Goal: Check status: Check status

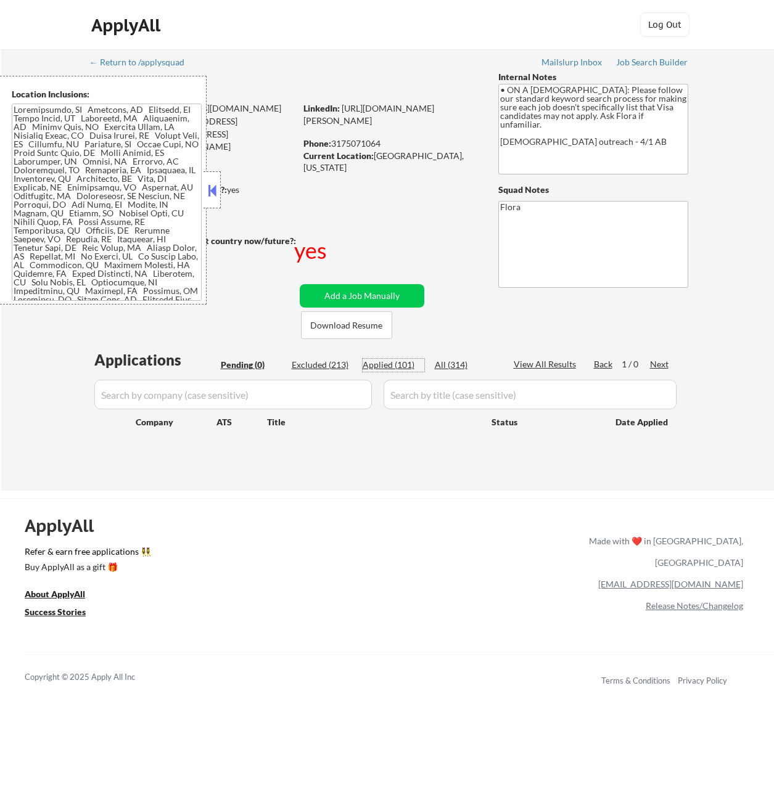
click at [402, 366] on div "Applied (101)" at bounding box center [394, 365] width 62 height 12
select select ""applied""
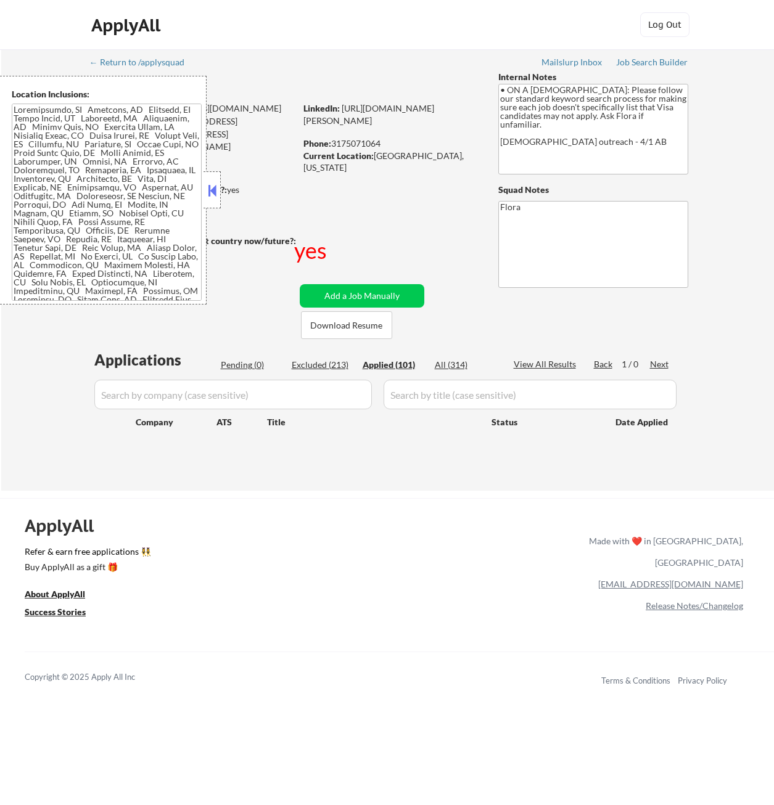
select select ""applied""
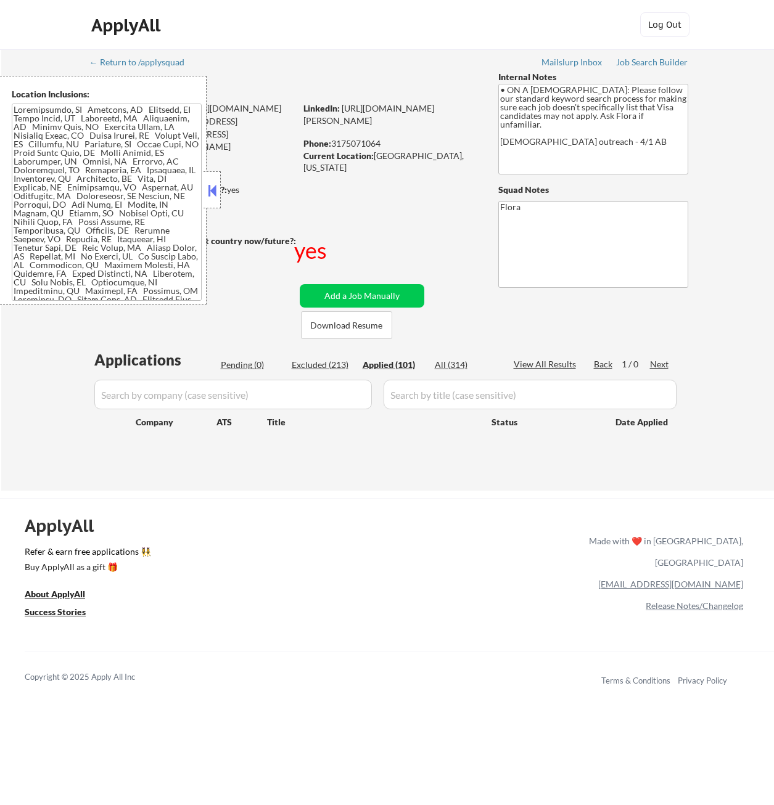
select select ""applied""
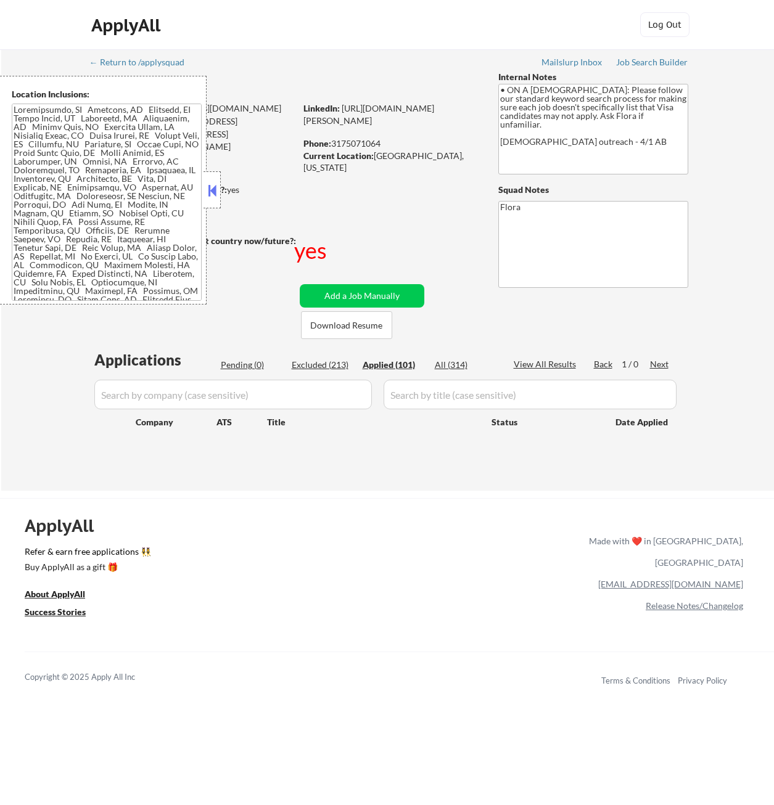
select select ""applied""
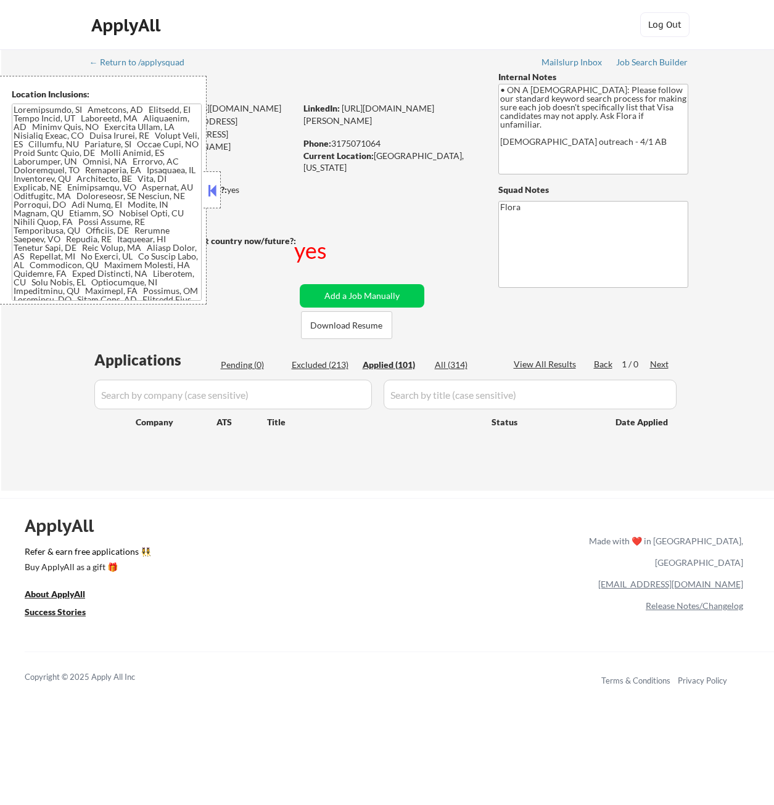
select select ""applied""
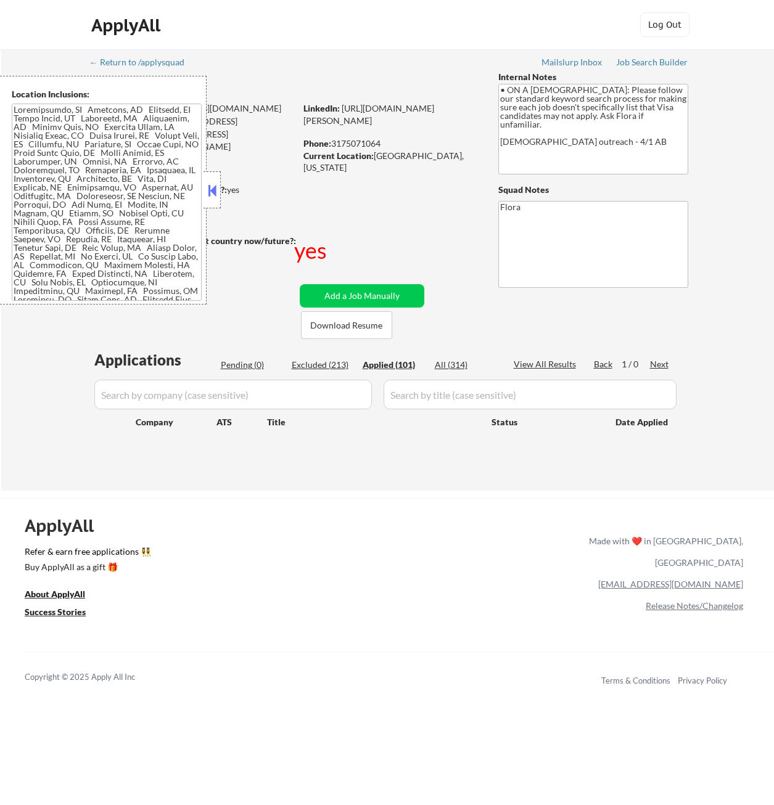
select select ""applied""
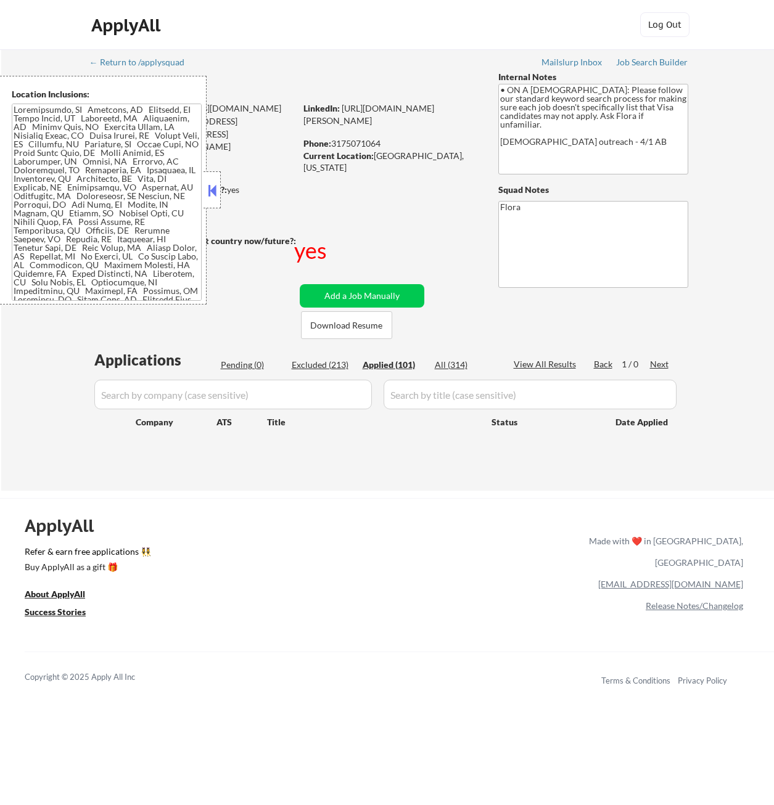
select select ""applied""
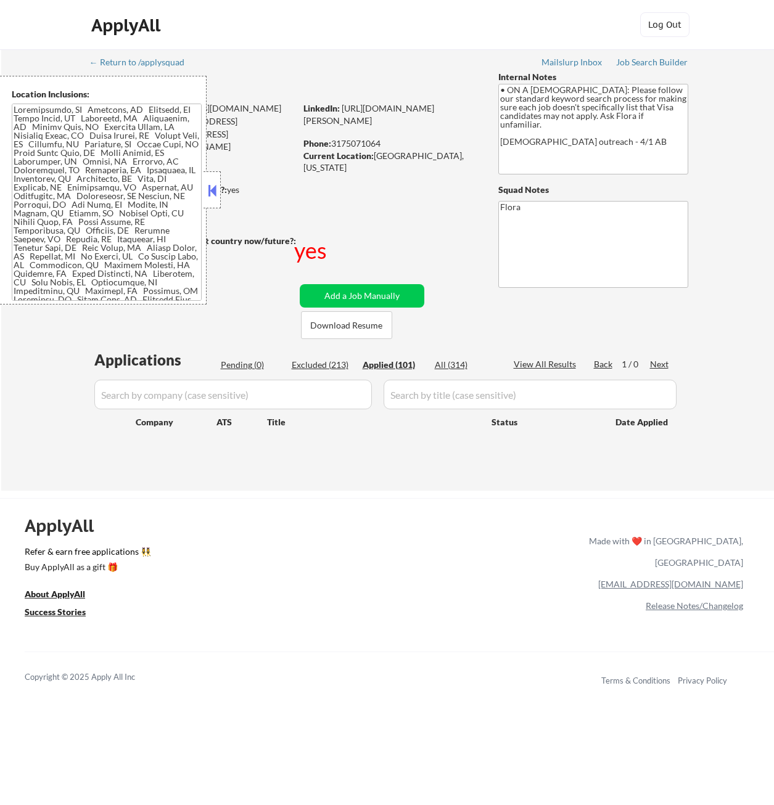
select select ""applied""
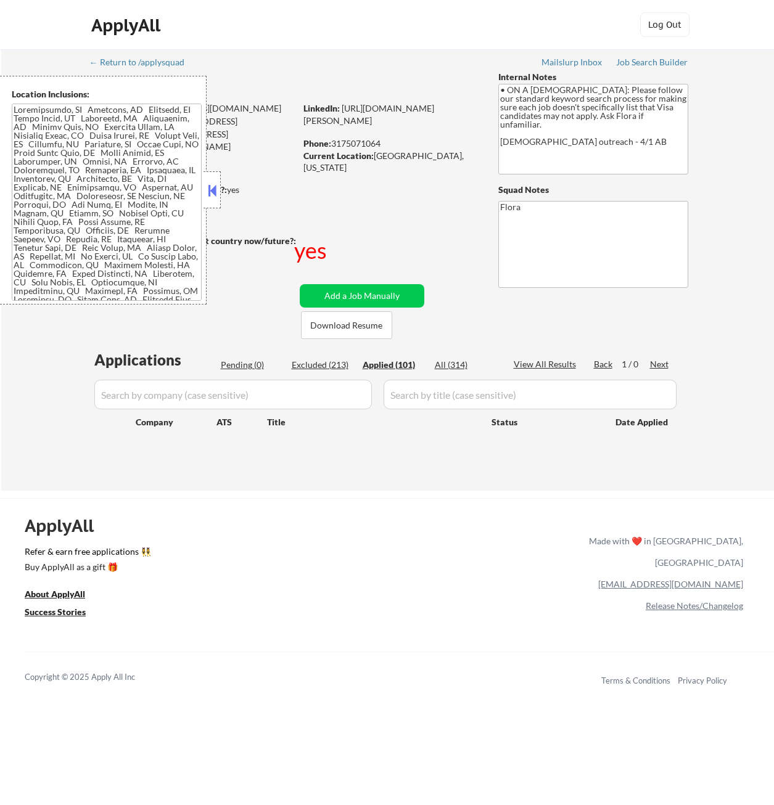
select select ""applied""
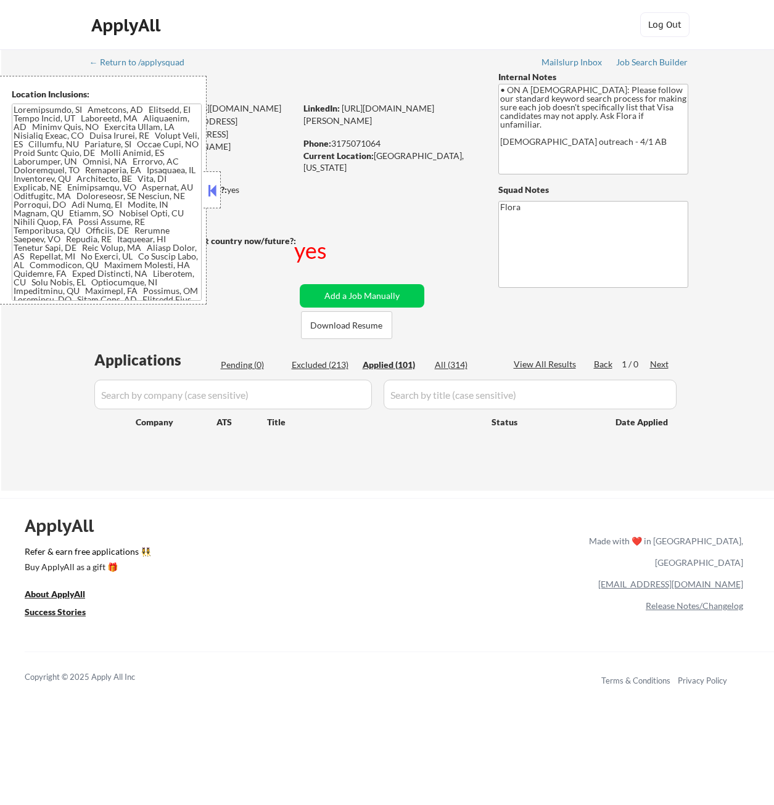
select select ""applied""
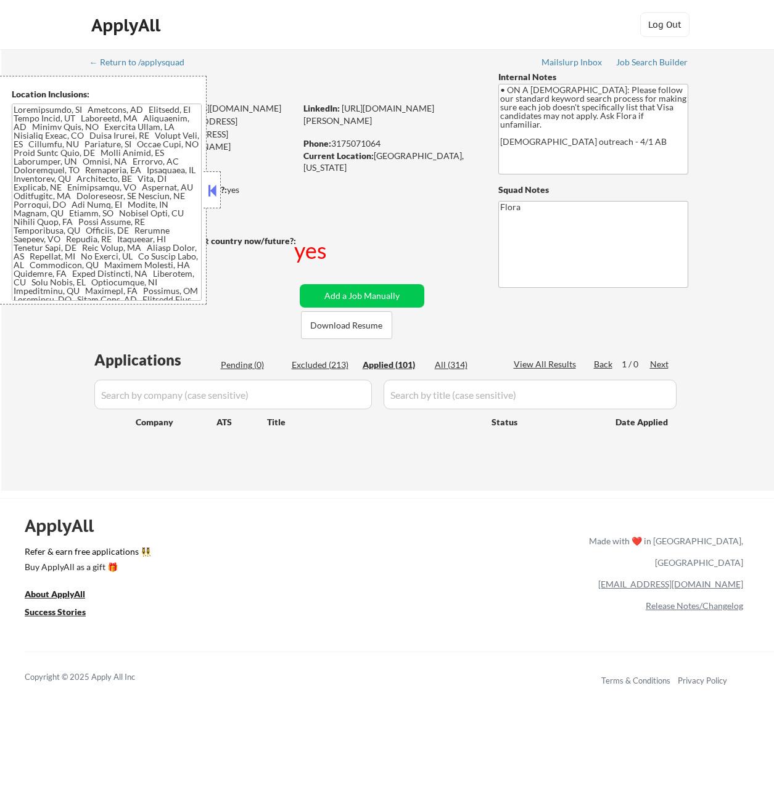
select select ""applied""
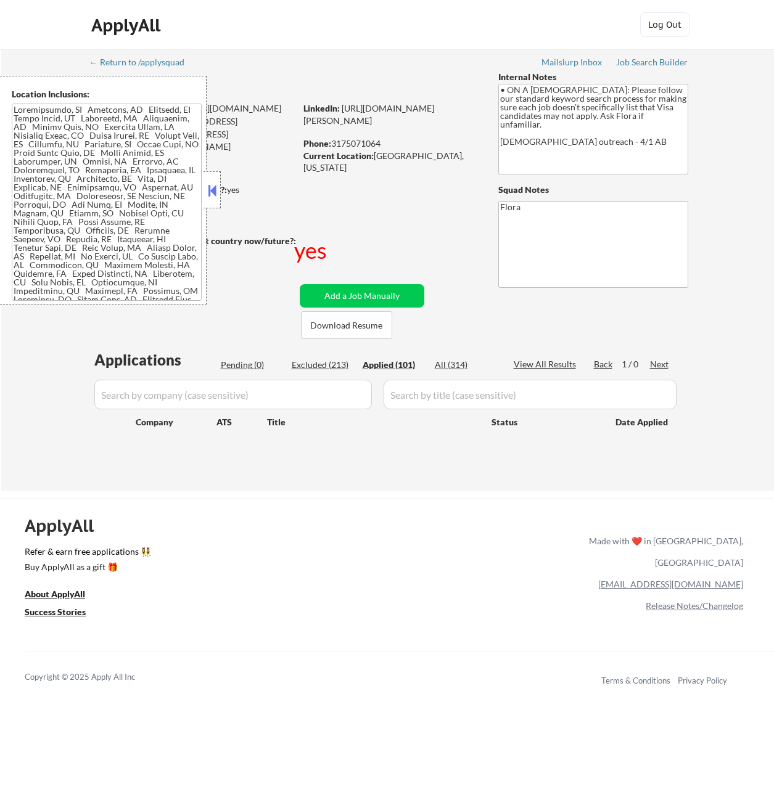
select select ""applied""
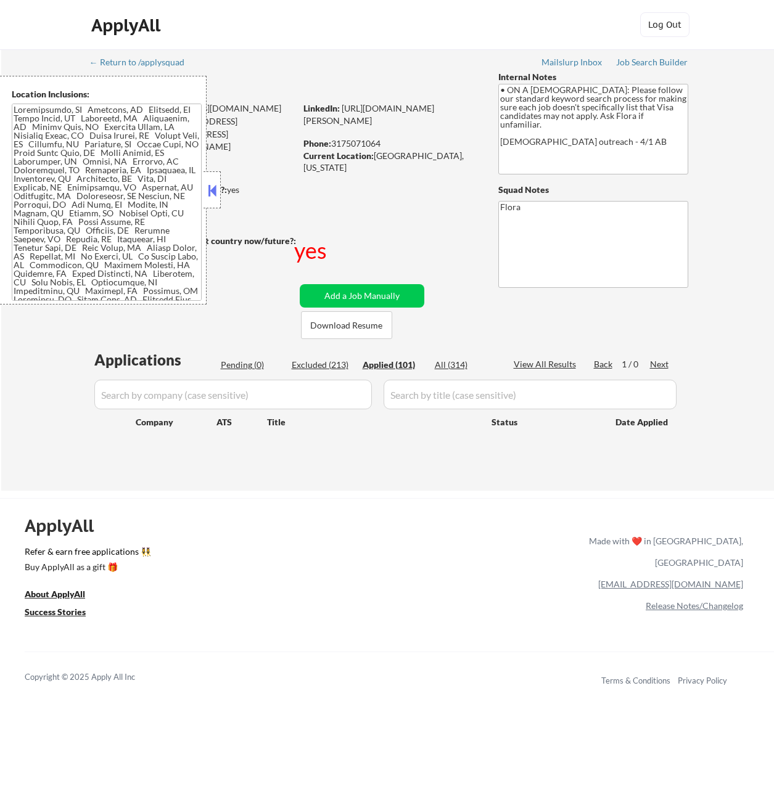
select select ""applied""
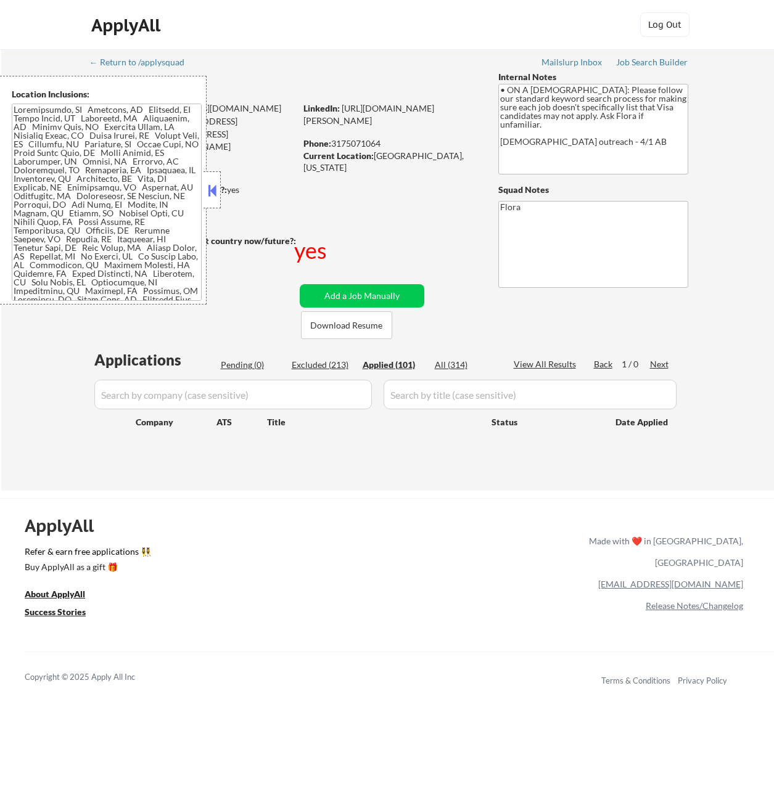
select select ""applied""
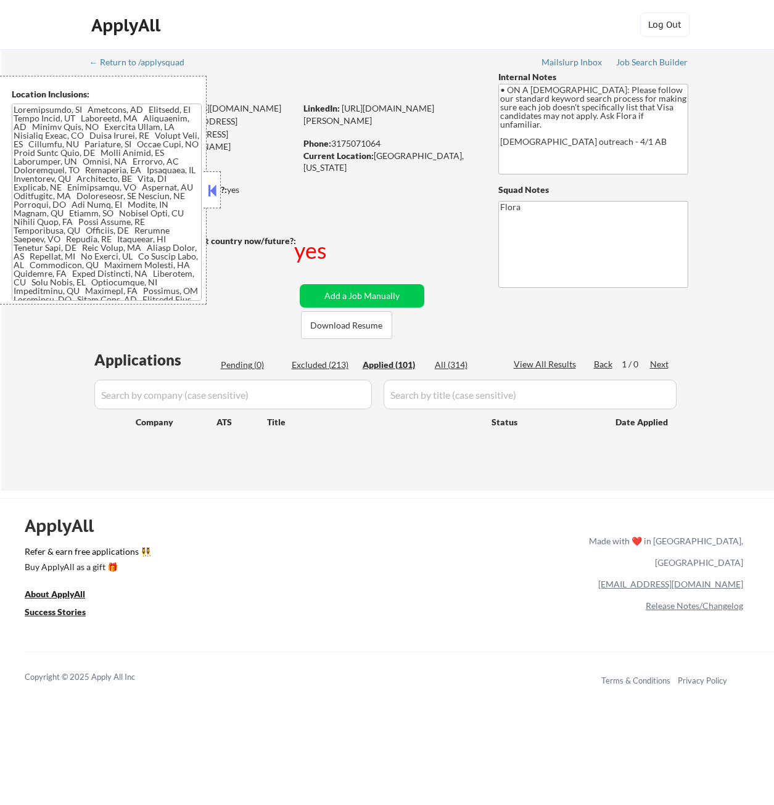
select select ""applied""
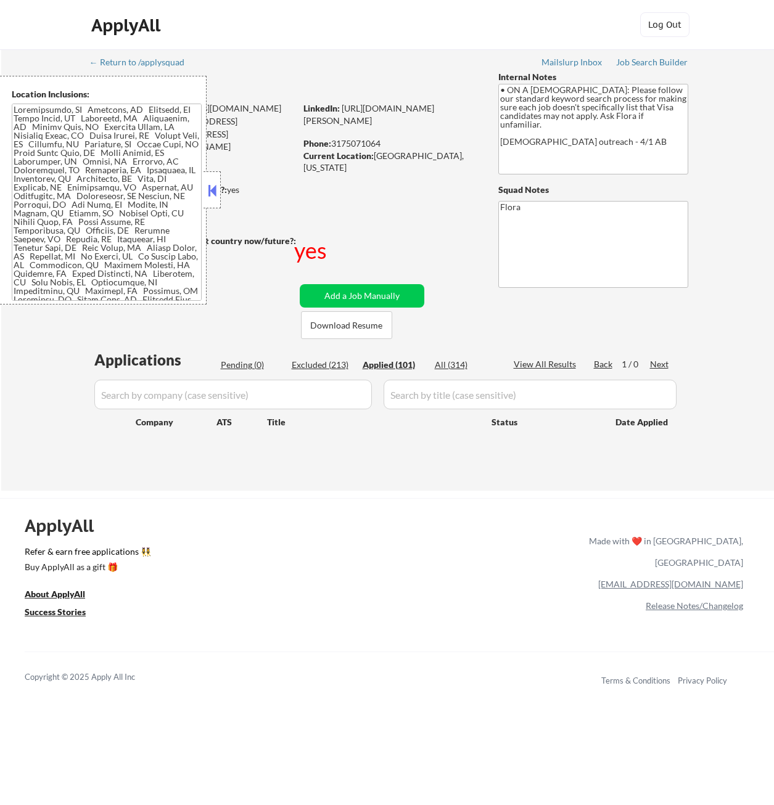
select select ""applied""
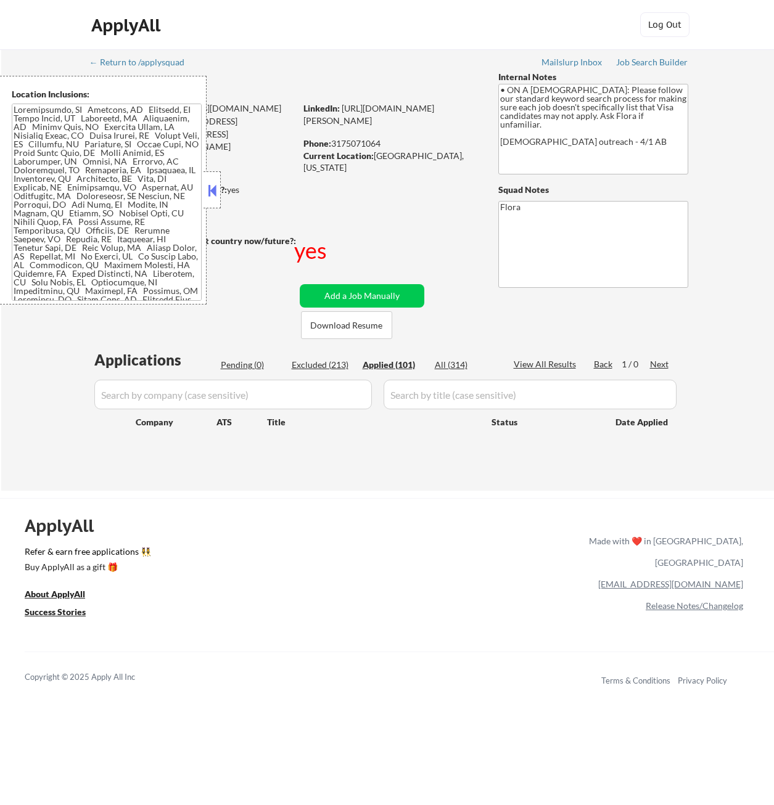
select select ""applied""
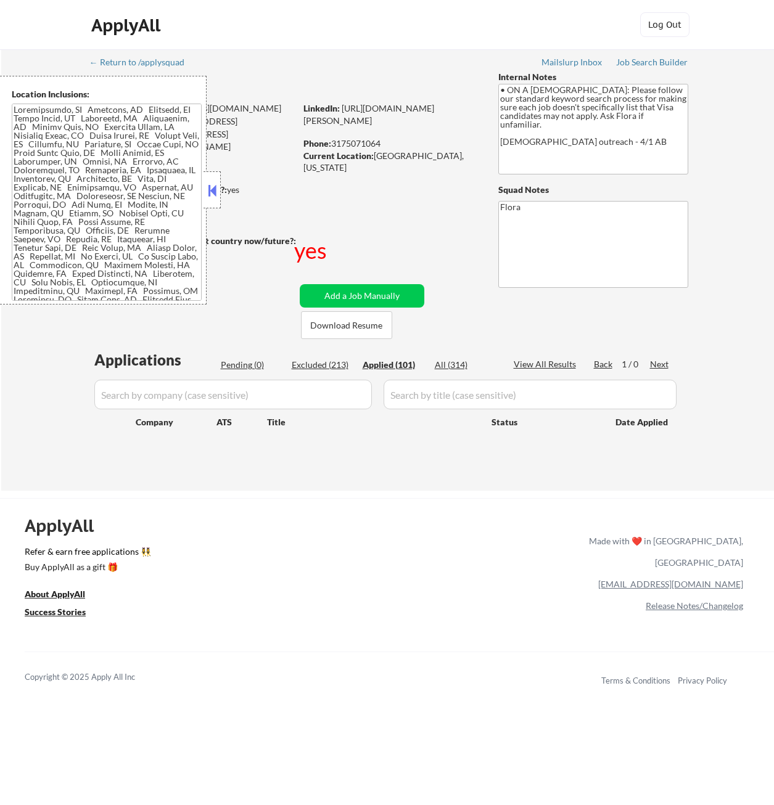
select select ""applied""
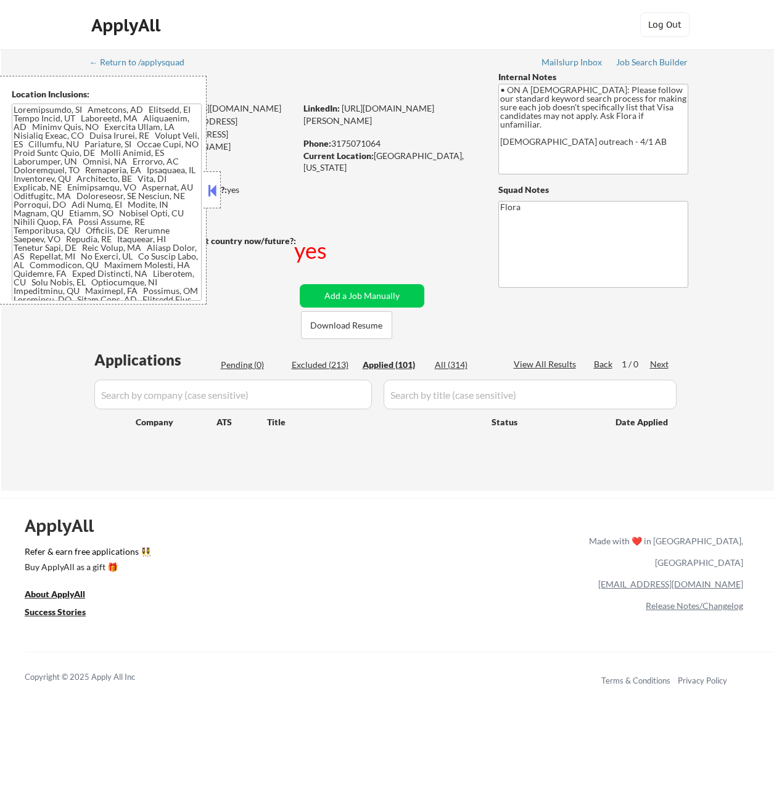
select select ""applied""
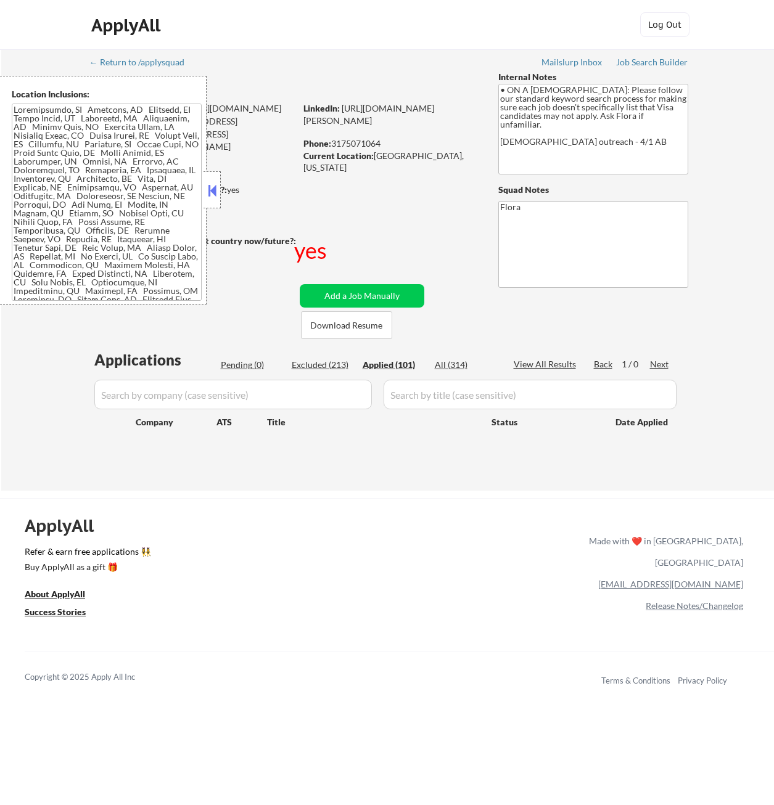
select select ""applied""
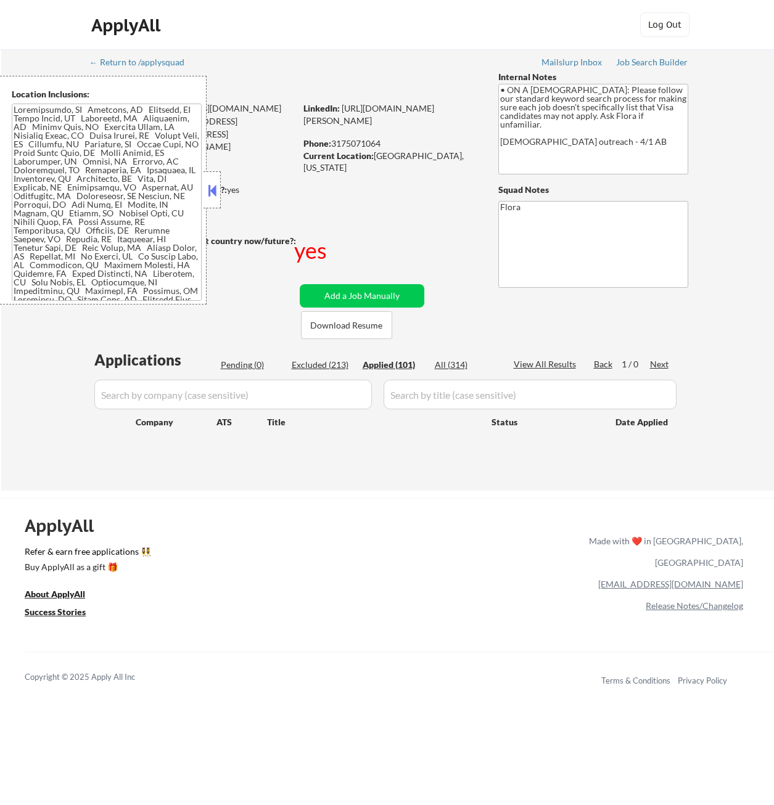
select select ""applied""
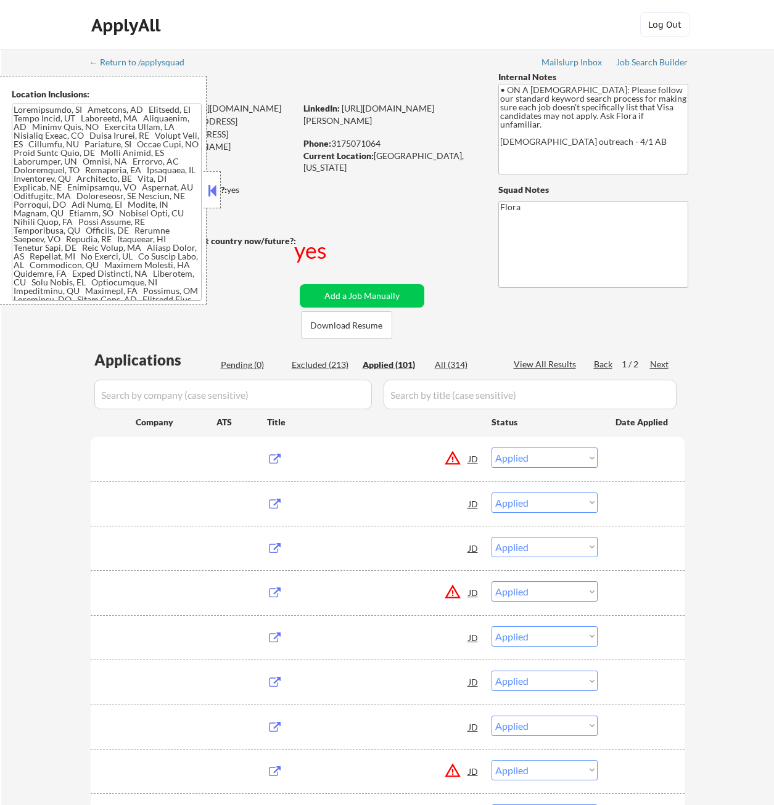
click at [213, 183] on button at bounding box center [212, 190] width 14 height 19
